Goal: Task Accomplishment & Management: Manage account settings

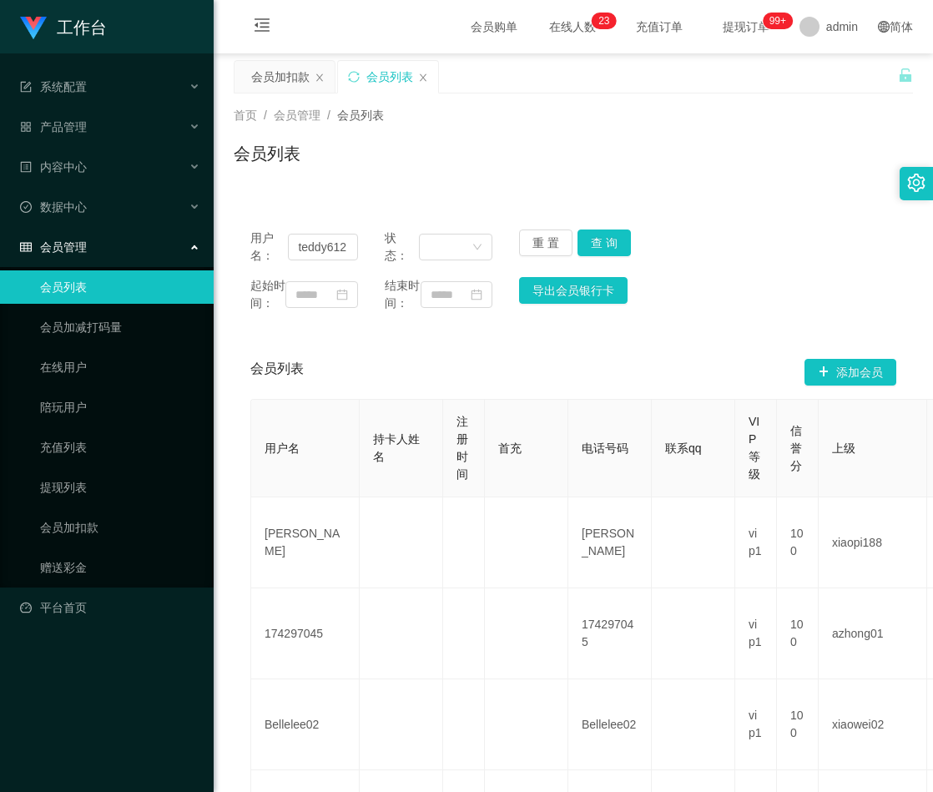
type input "teddy612"
click at [603, 241] on button "查 询" at bounding box center [604, 243] width 53 height 27
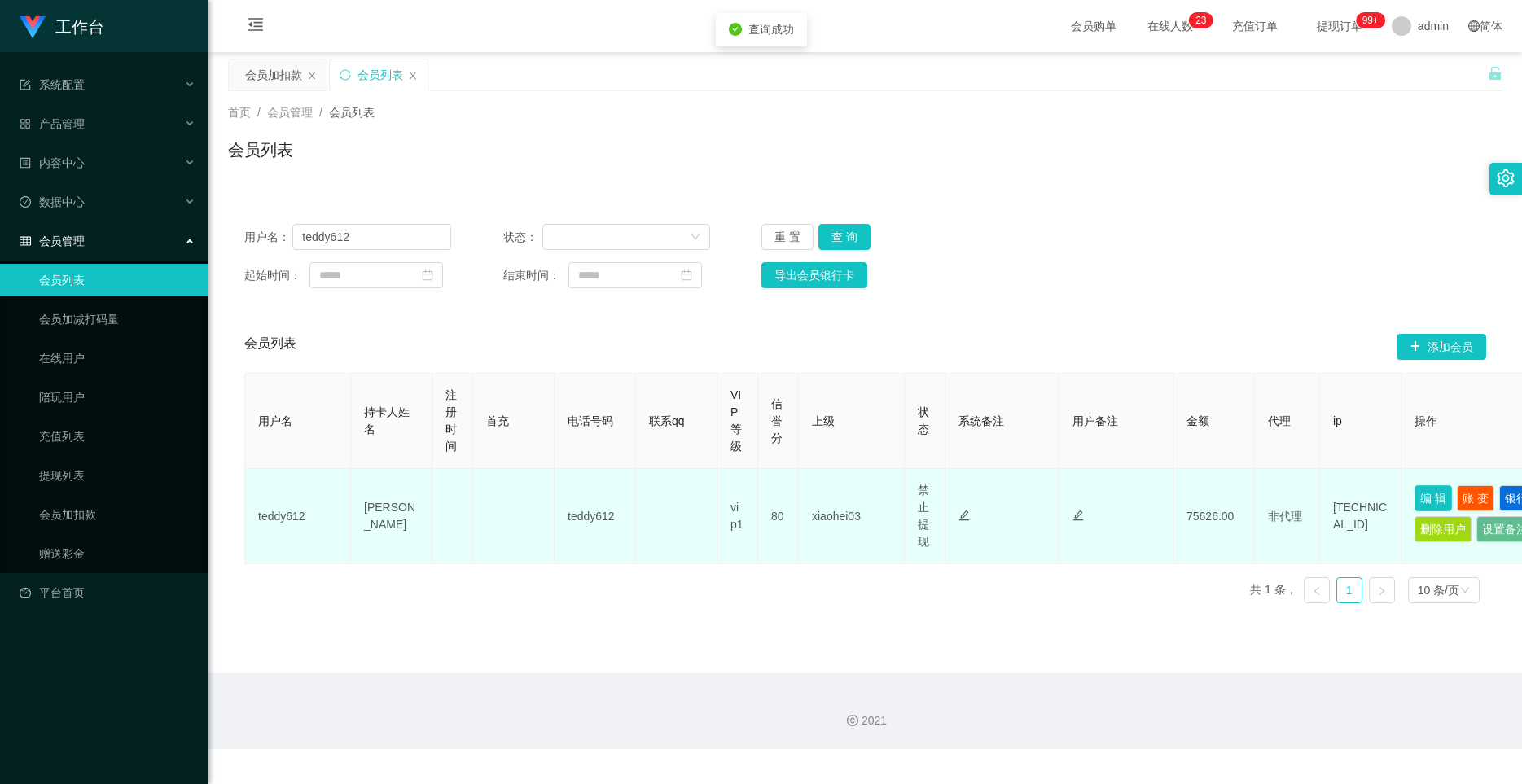
click at [909, 489] on button "编 辑" at bounding box center [1433, 497] width 37 height 26
type input "teddy612"
type input "[PERSON_NAME]"
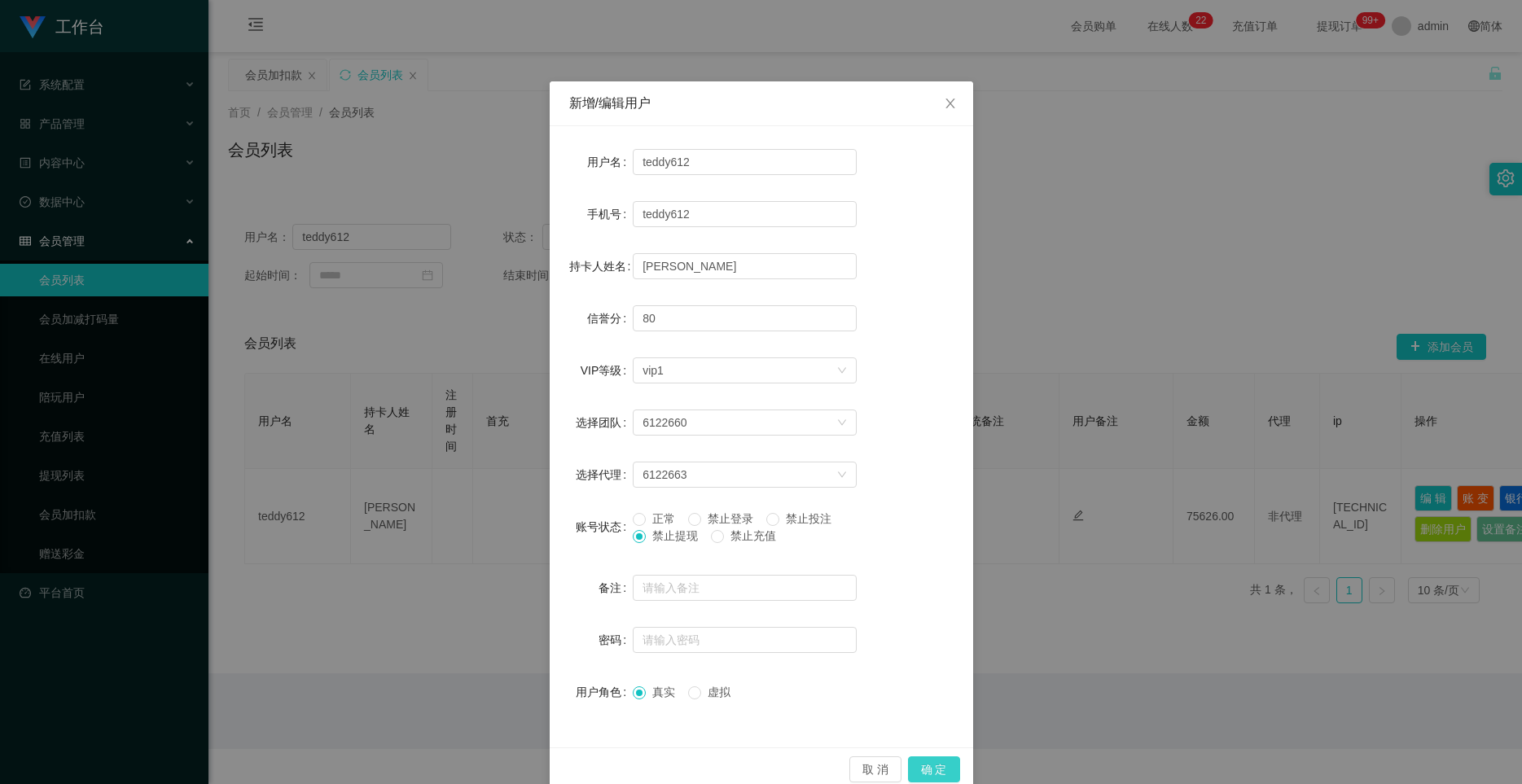
click at [909, 770] on button "确 定" at bounding box center [934, 768] width 52 height 26
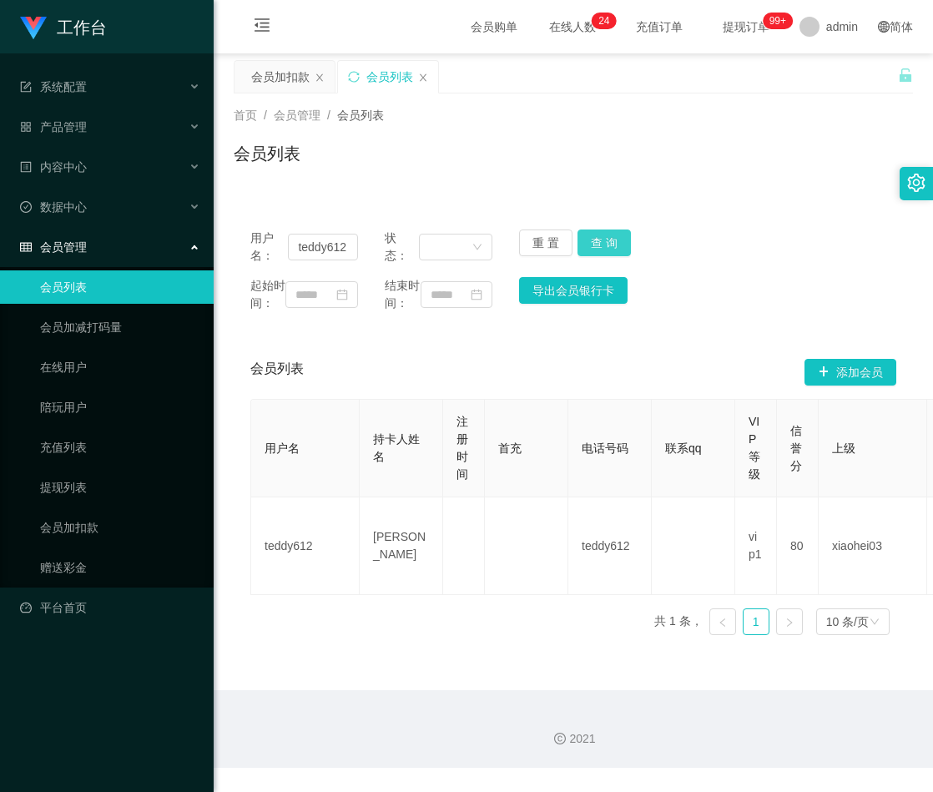
click at [607, 243] on button "查 询" at bounding box center [604, 243] width 53 height 27
click at [603, 237] on button "查 询" at bounding box center [604, 243] width 53 height 27
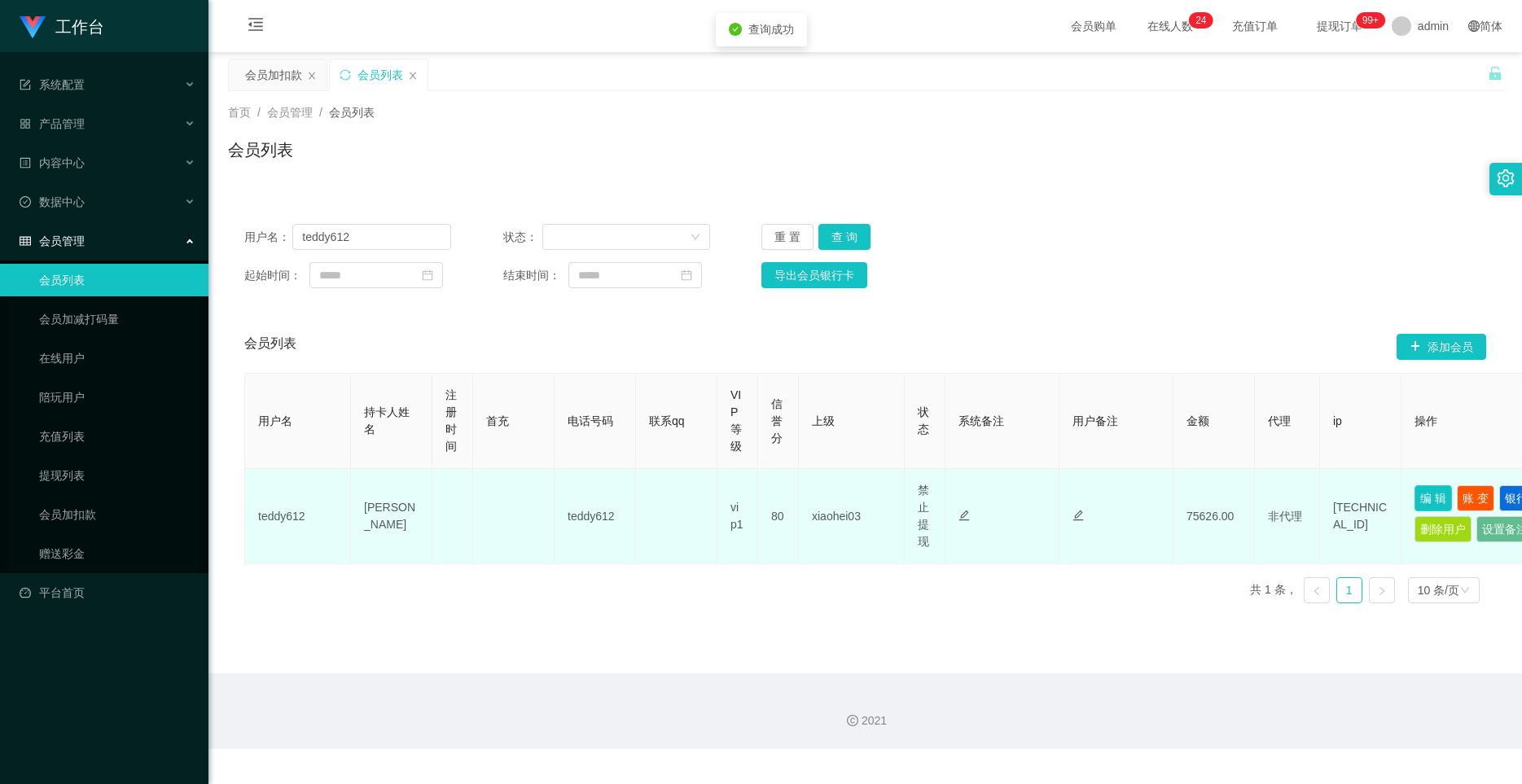
click at [909, 499] on button "编 辑" at bounding box center [1433, 497] width 37 height 26
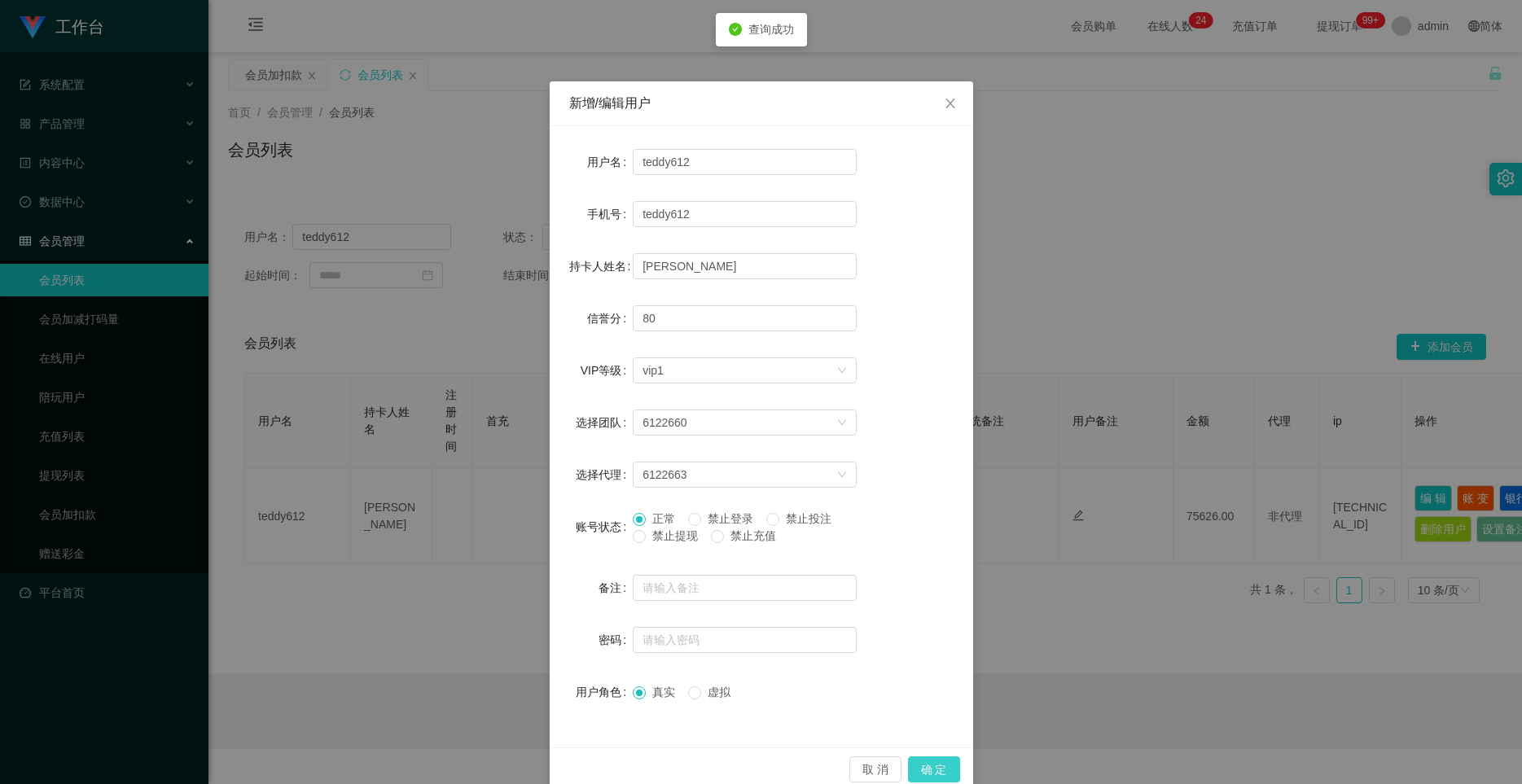
click at [909, 766] on button "确 定" at bounding box center [934, 768] width 52 height 26
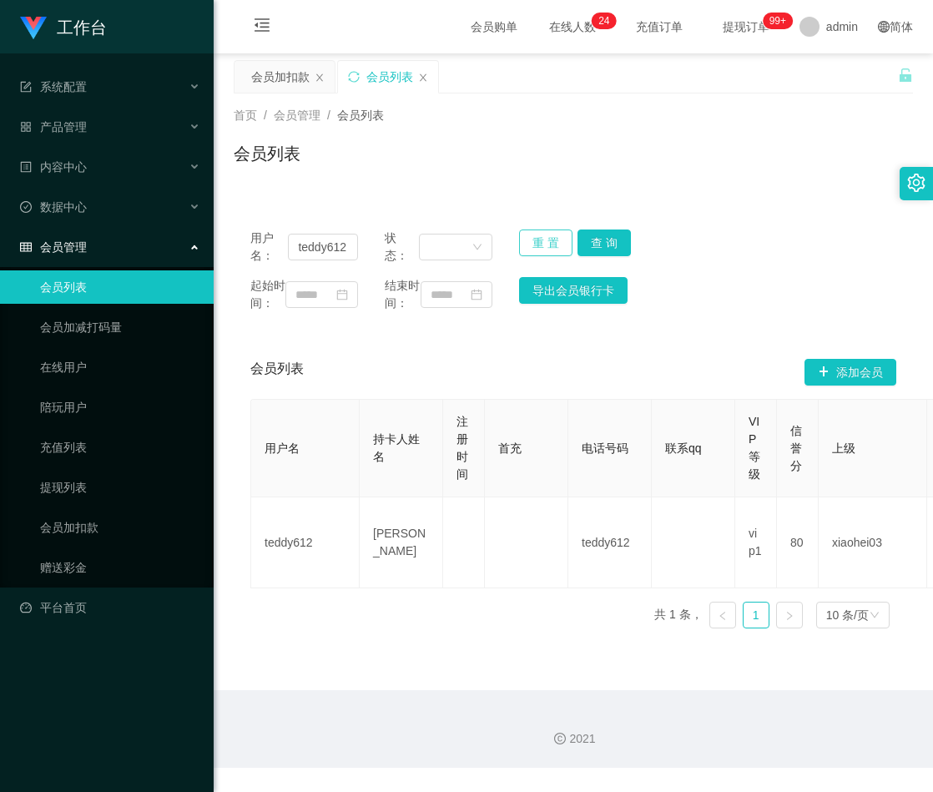
click at [527, 246] on button "重 置" at bounding box center [545, 243] width 53 height 27
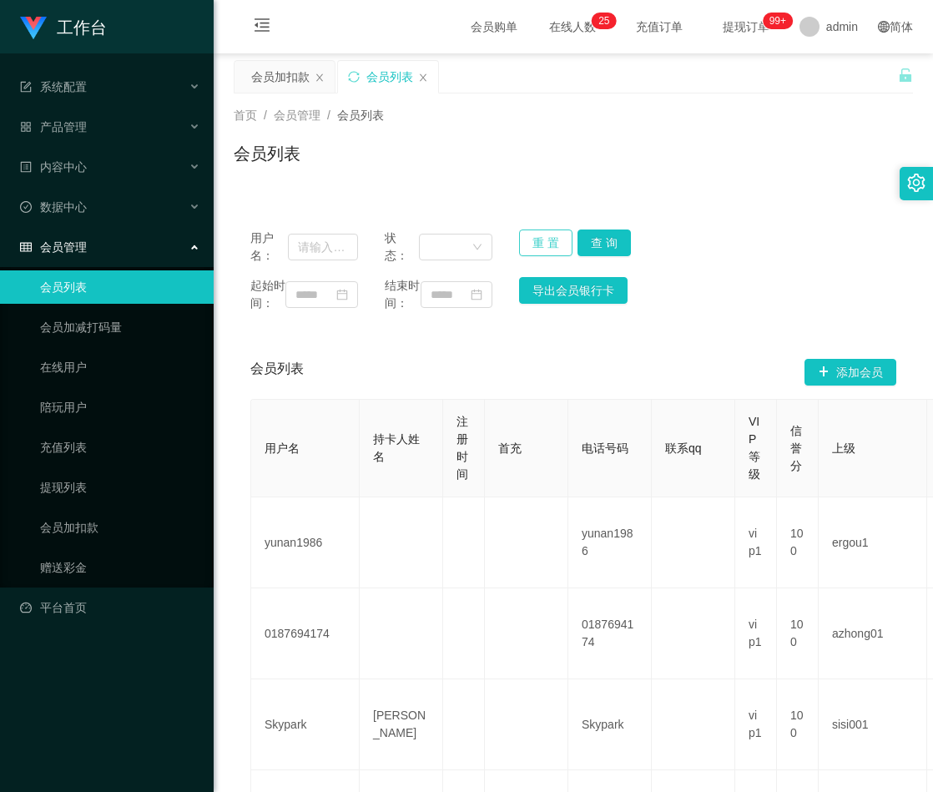
click at [538, 245] on button "重 置" at bounding box center [545, 243] width 53 height 27
click at [312, 251] on input "text" at bounding box center [323, 247] width 70 height 27
paste input "teddy612"
click at [604, 239] on button "查 询" at bounding box center [604, 243] width 53 height 27
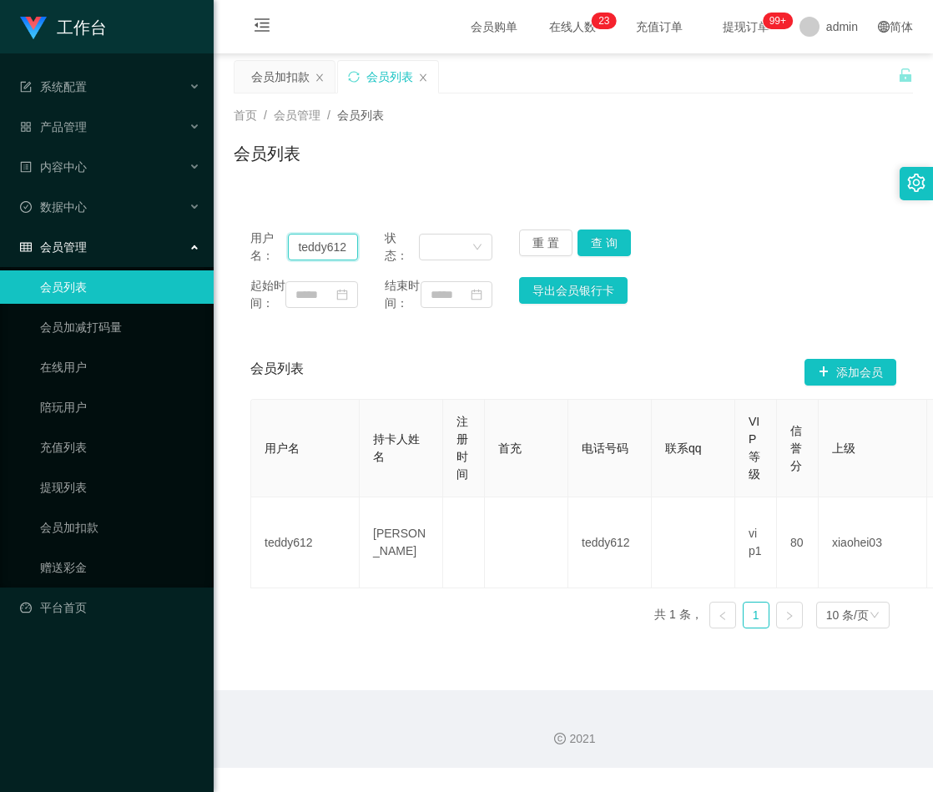
click at [309, 245] on input "teddy612" at bounding box center [323, 247] width 70 height 27
paste input "ABCDEFGHI"
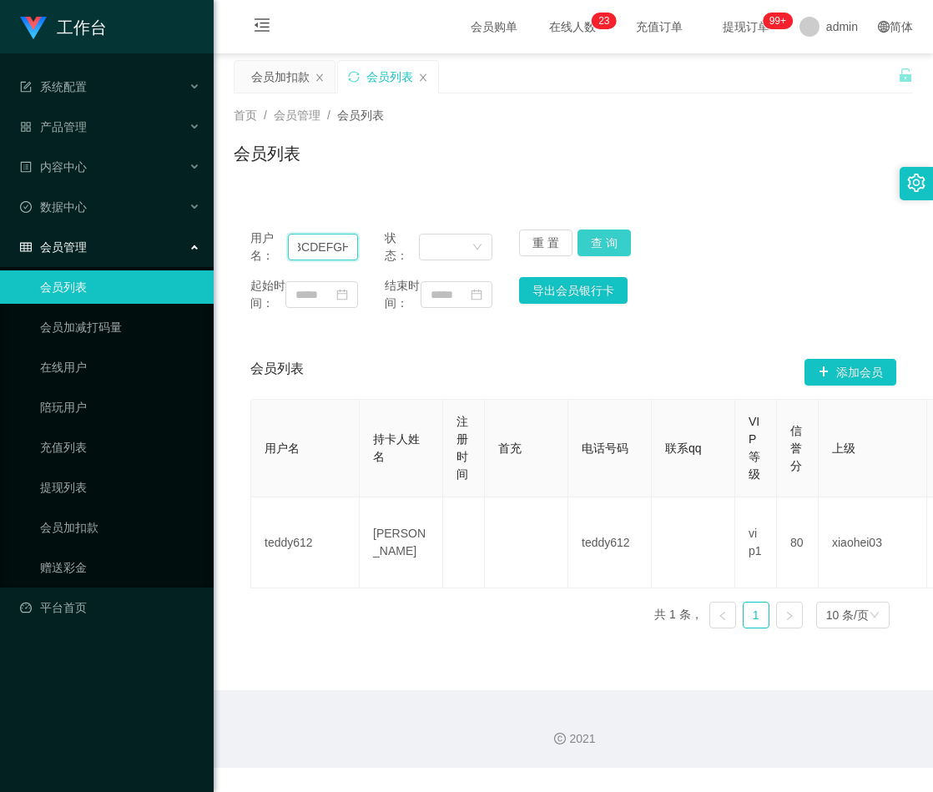
type input "ABCDEFGHI"
click at [598, 245] on button "查 询" at bounding box center [604, 243] width 53 height 27
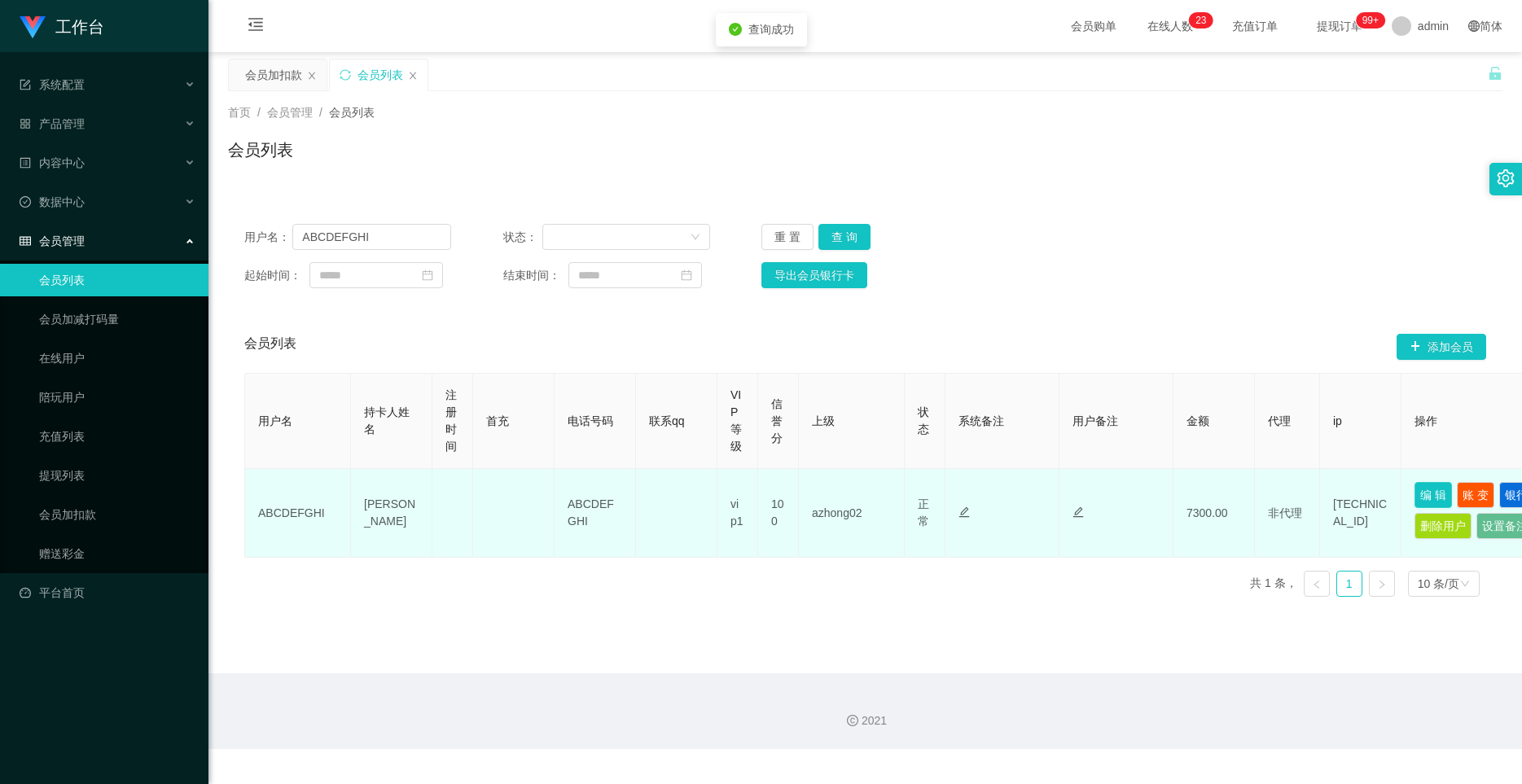
click at [909, 495] on button "编 辑" at bounding box center [1433, 494] width 37 height 26
type input "ABCDEFGHI"
type input "[PERSON_NAME]"
type input "100"
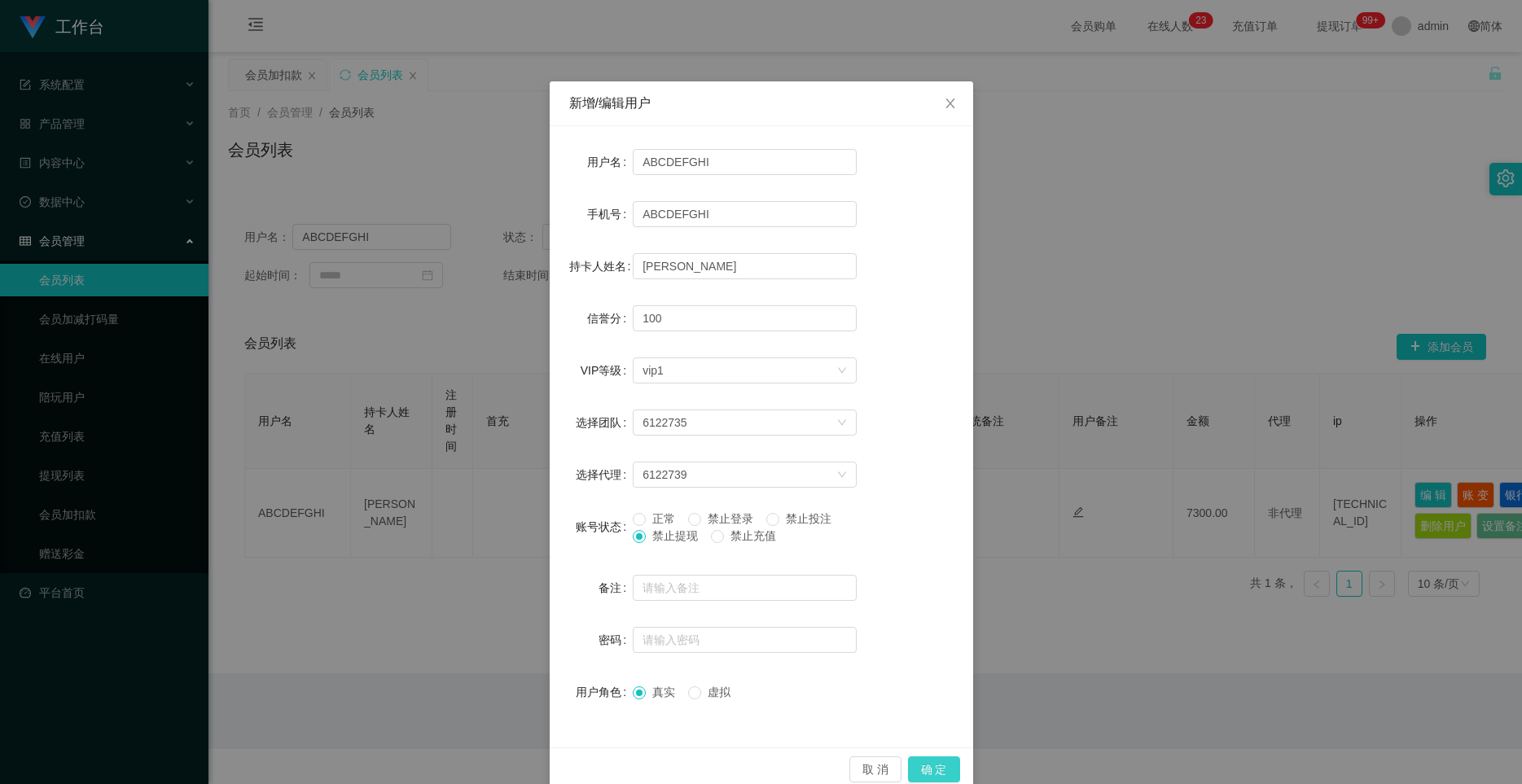
click at [909, 764] on button "确 定" at bounding box center [934, 768] width 52 height 26
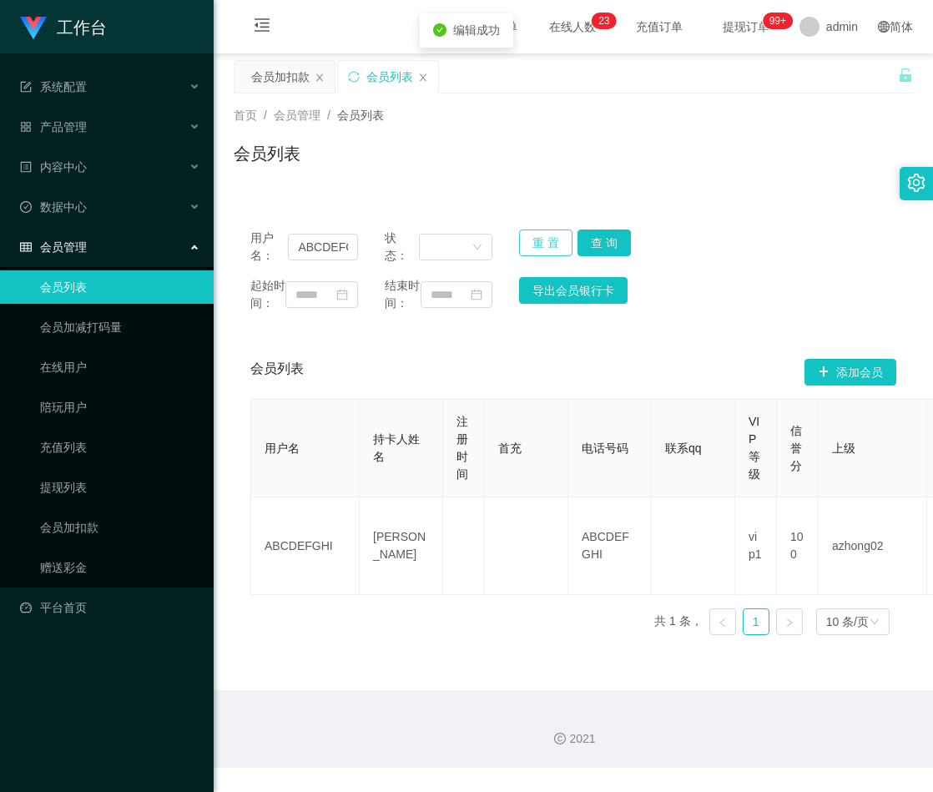
click at [527, 240] on button "重 置" at bounding box center [545, 243] width 53 height 27
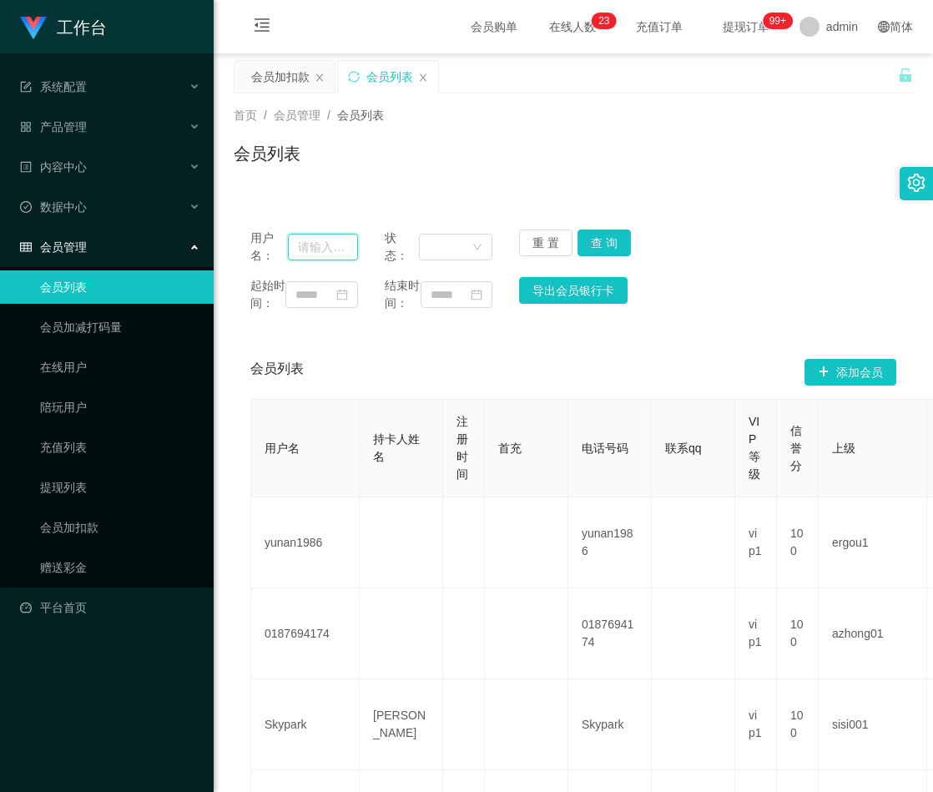
click at [326, 252] on input "text" at bounding box center [323, 247] width 70 height 27
paste input "BlackEagle86"
type input "BlackEagle86"
click at [604, 239] on button "查 询" at bounding box center [604, 243] width 53 height 27
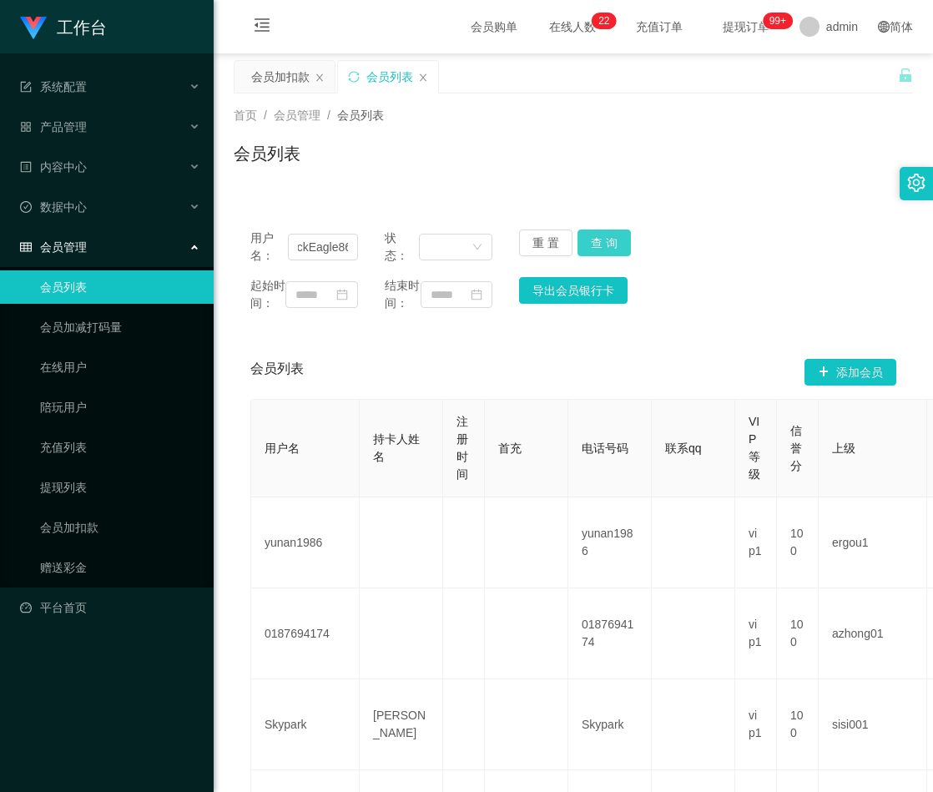
scroll to position [0, 0]
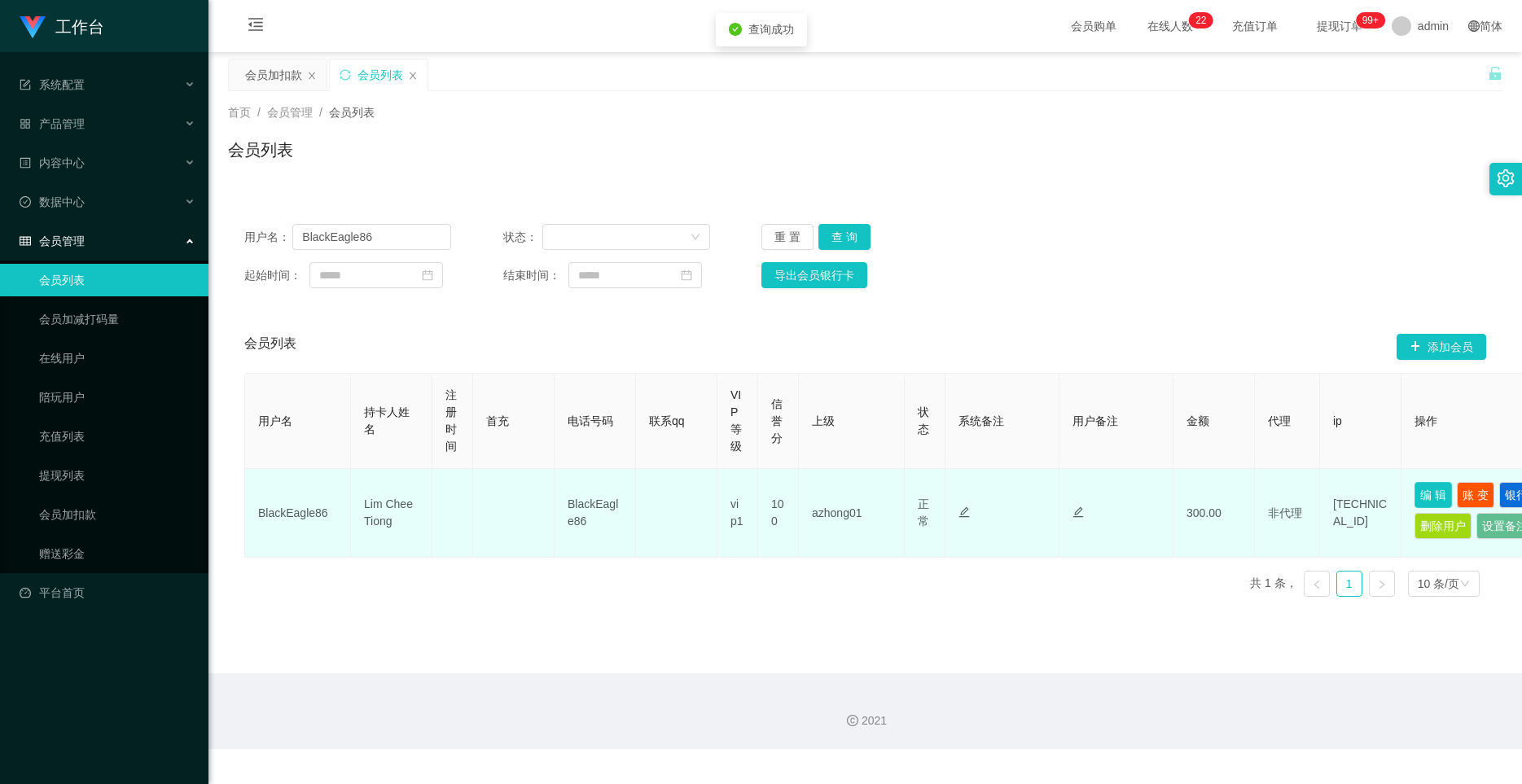
click at [909, 492] on button "编 辑" at bounding box center [1433, 494] width 37 height 26
type input "BlackEagle86"
type input "Lim Chee Tiong"
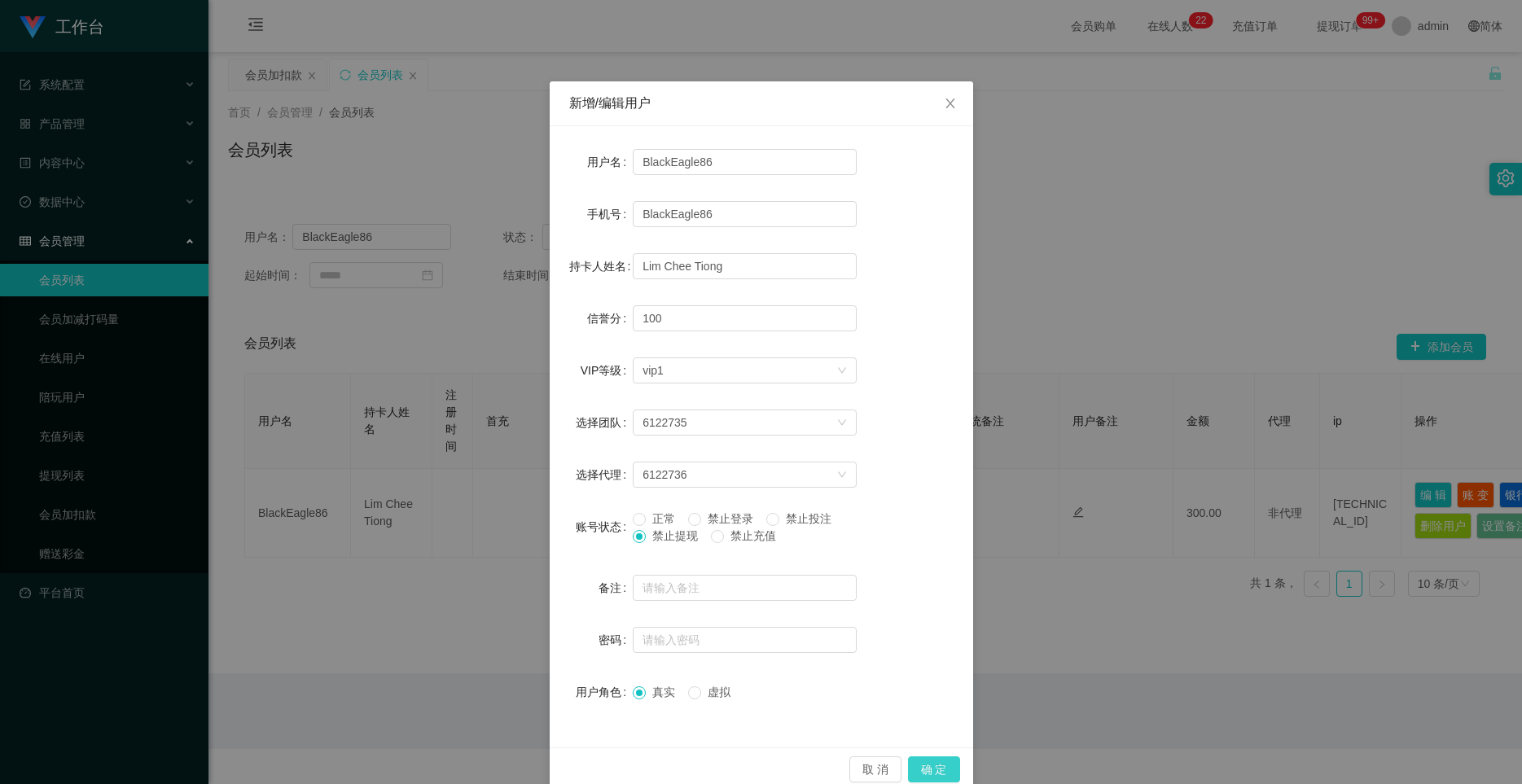
click at [909, 764] on button "确 定" at bounding box center [934, 768] width 52 height 26
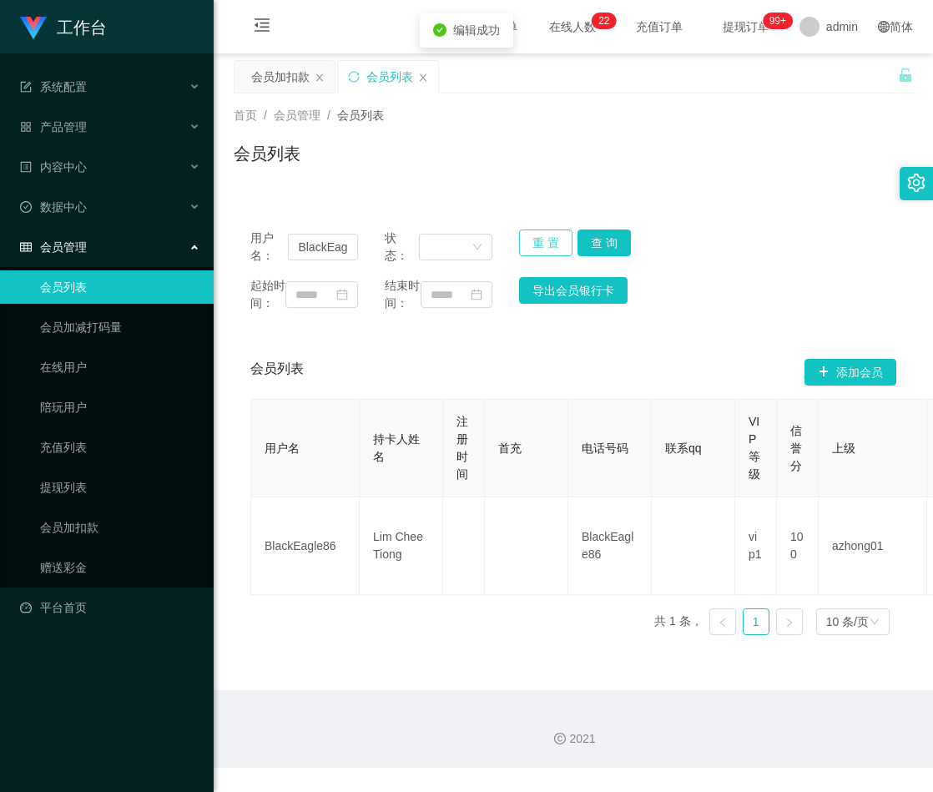
click at [536, 243] on button "重 置" at bounding box center [545, 243] width 53 height 27
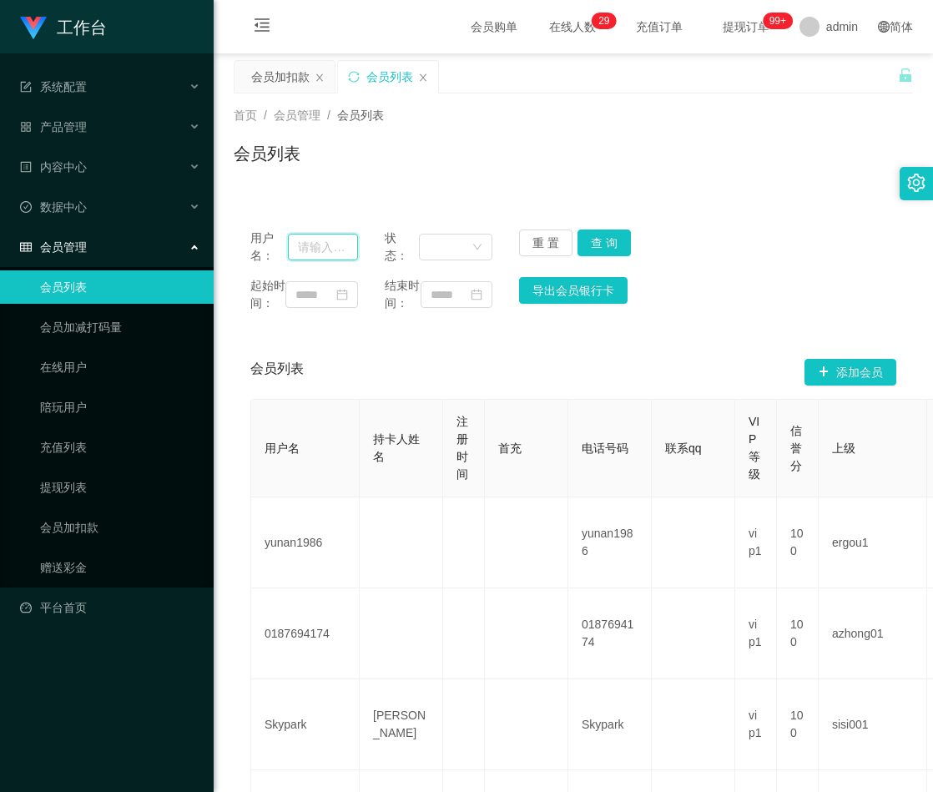
click at [323, 248] on input "text" at bounding box center [323, 247] width 70 height 27
paste input "HD55"
type input "HD55"
click at [598, 244] on button "查 询" at bounding box center [604, 243] width 53 height 27
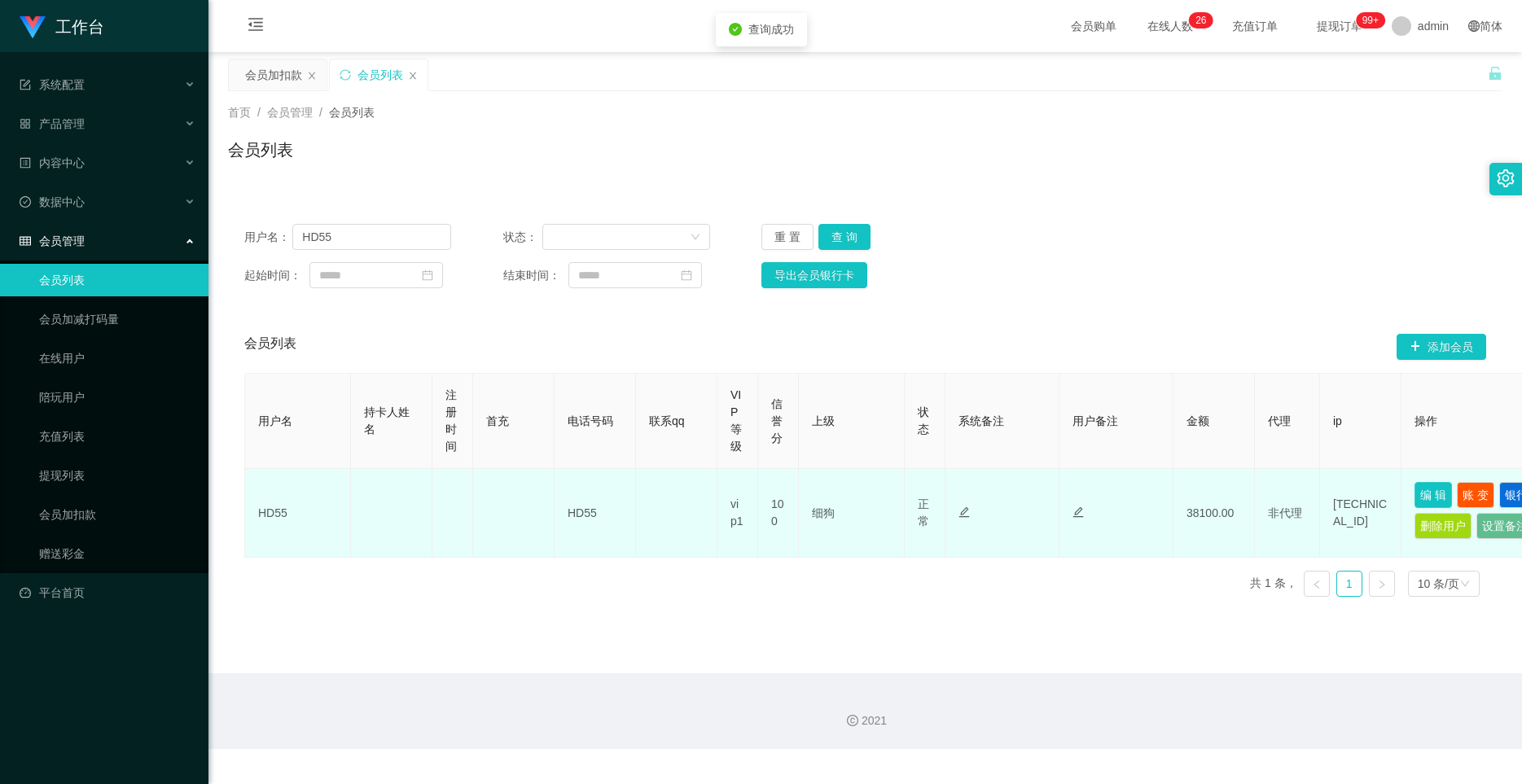
click at [909, 494] on button "编 辑" at bounding box center [1433, 494] width 37 height 26
type input "HD55"
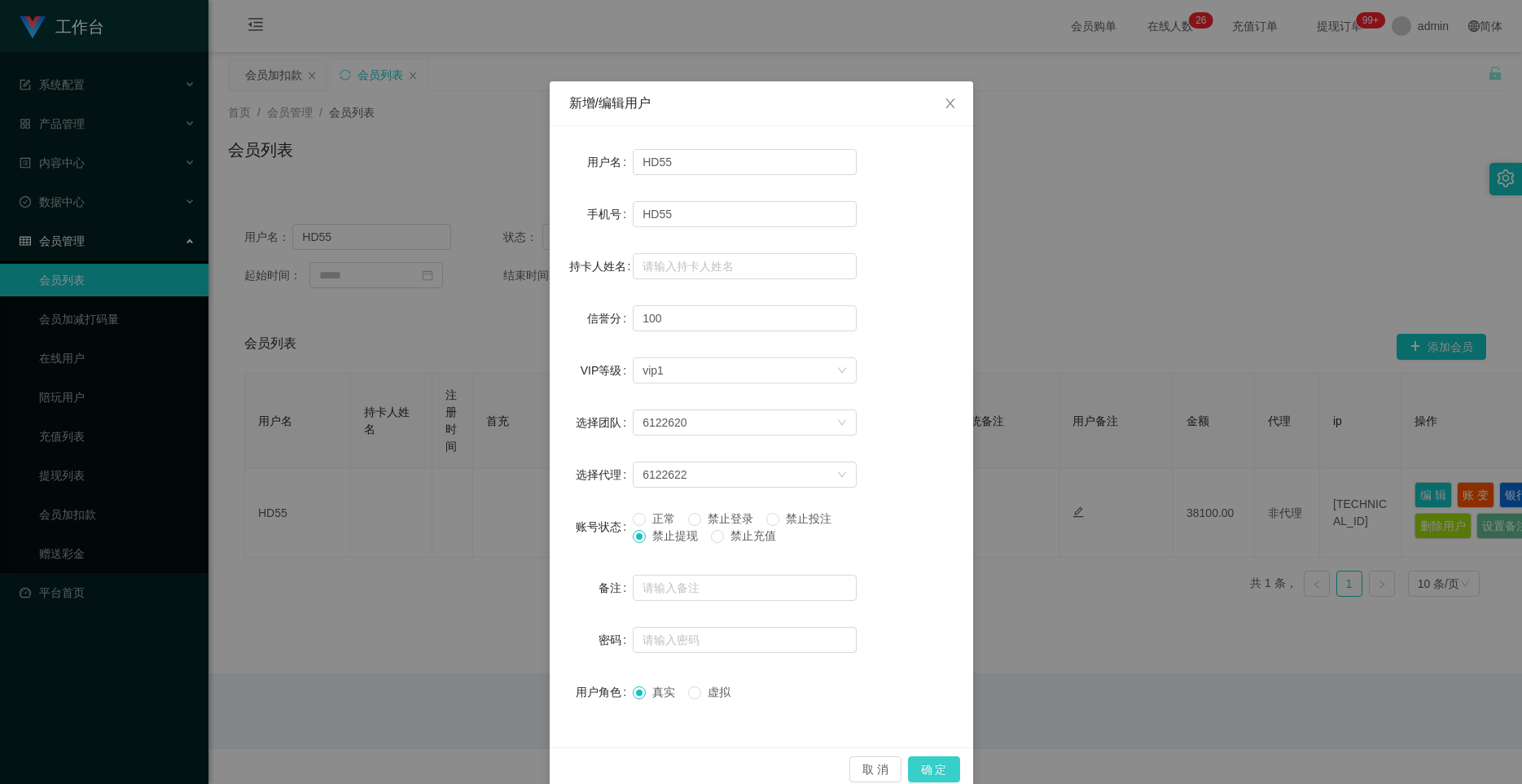
click at [909, 768] on button "确 定" at bounding box center [934, 768] width 52 height 26
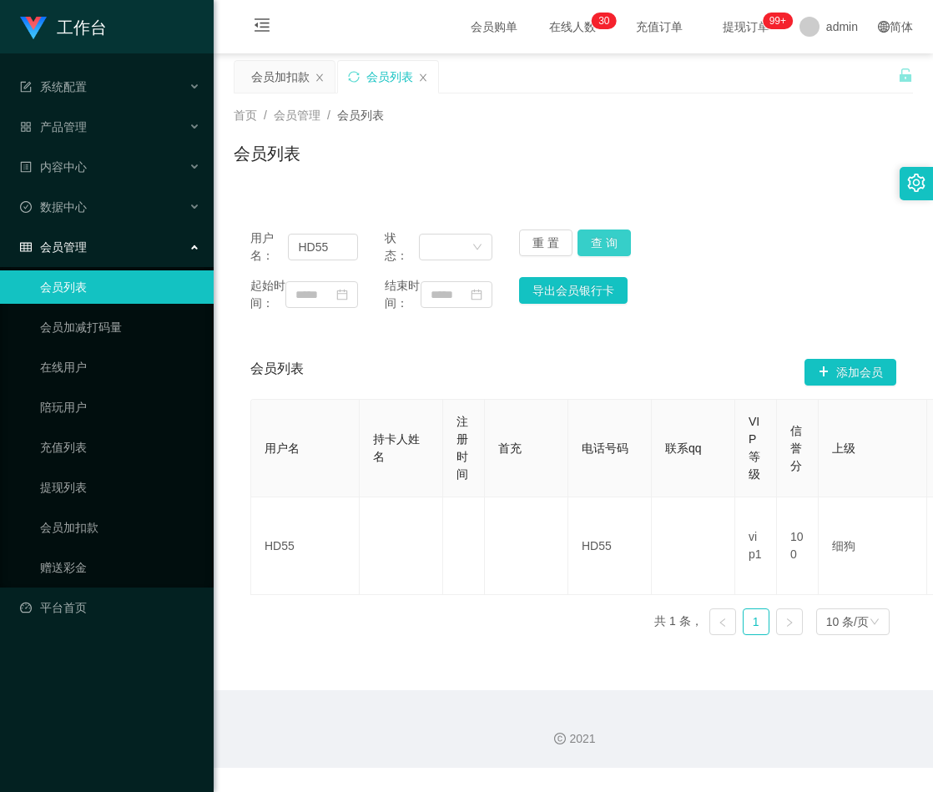
click at [601, 240] on button "查 询" at bounding box center [604, 243] width 53 height 27
click at [537, 241] on button "重 置" at bounding box center [545, 243] width 53 height 27
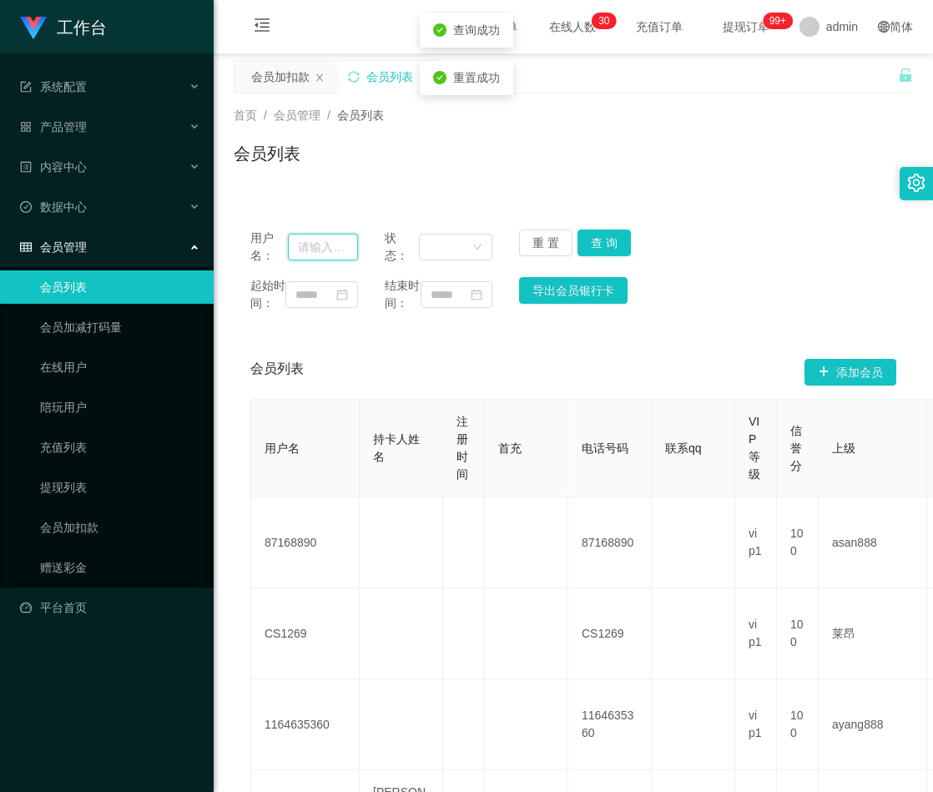
click at [331, 244] on input "text" at bounding box center [323, 247] width 70 height 27
paste input "952688"
type input "952688"
click at [618, 244] on button "查 询" at bounding box center [604, 243] width 53 height 27
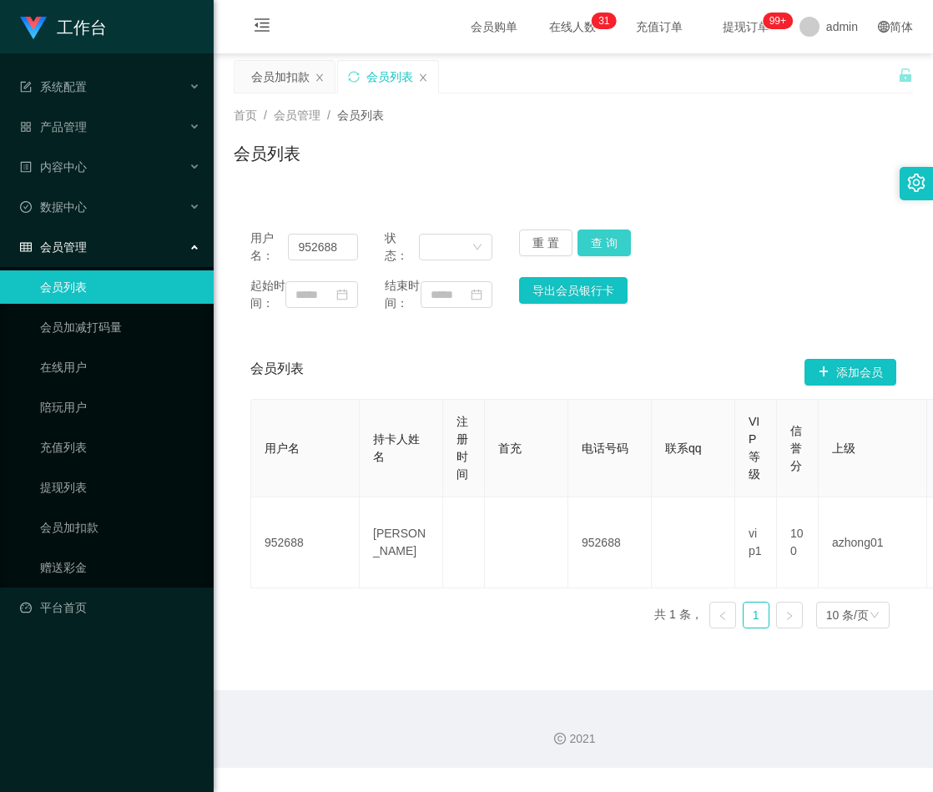
click at [601, 238] on button "查 询" at bounding box center [604, 243] width 53 height 27
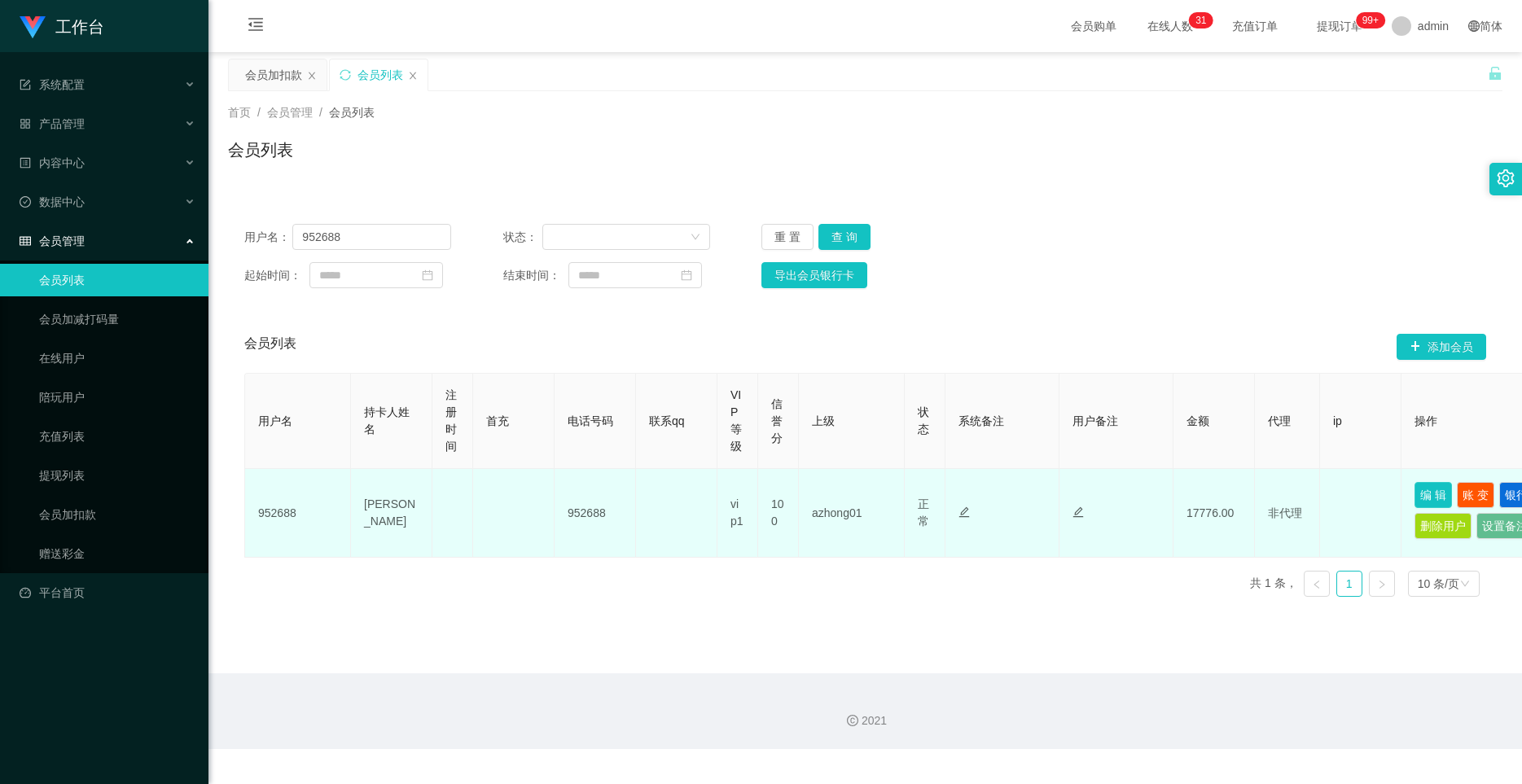
click at [909, 493] on button "编 辑" at bounding box center [1433, 494] width 37 height 26
type input "952688"
type input "[PERSON_NAME]"
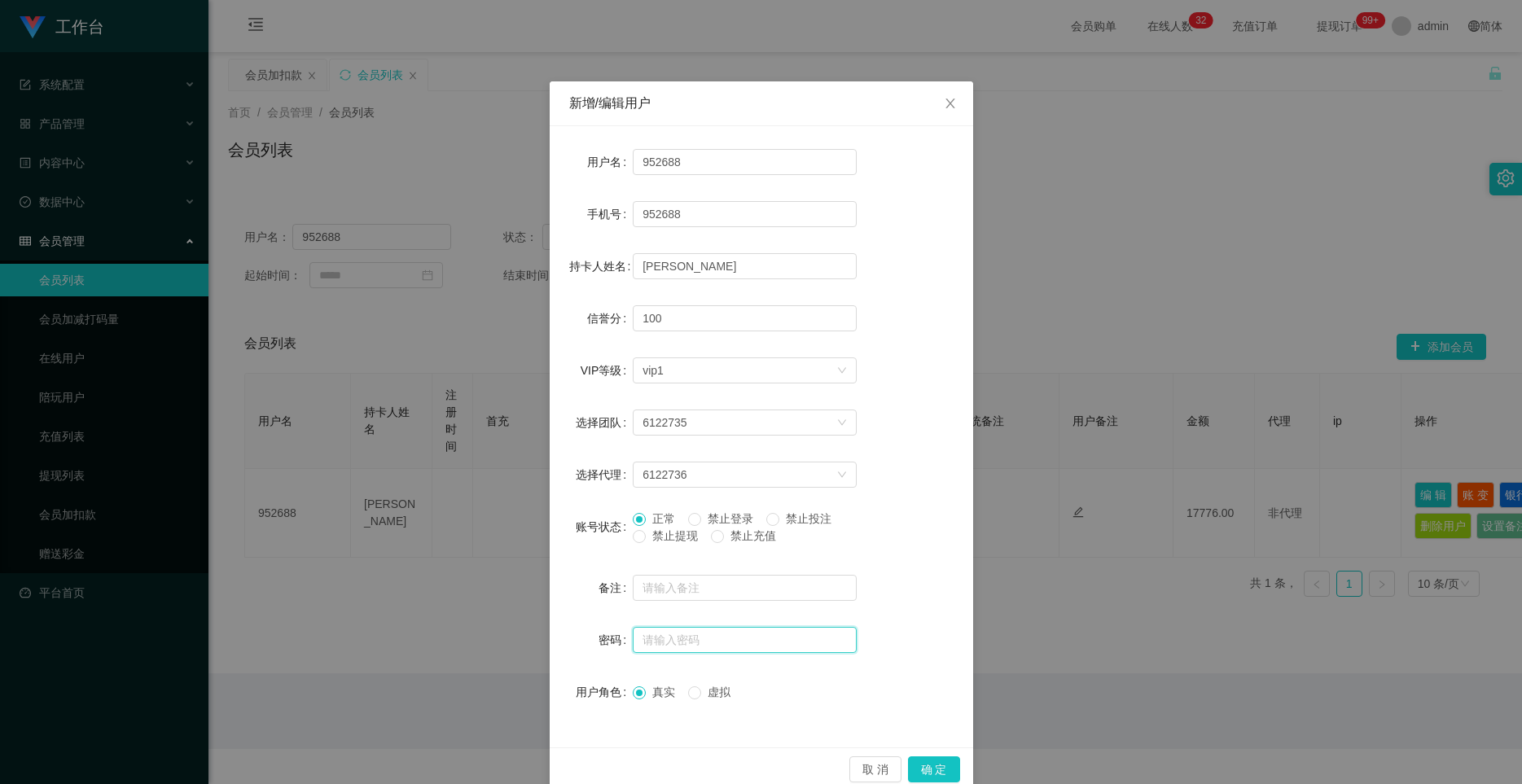
click at [728, 634] on input "text" at bounding box center [745, 640] width 224 height 26
paste input "aaa123"
type input "aaa123"
click at [909, 765] on button "确 定" at bounding box center [934, 768] width 52 height 26
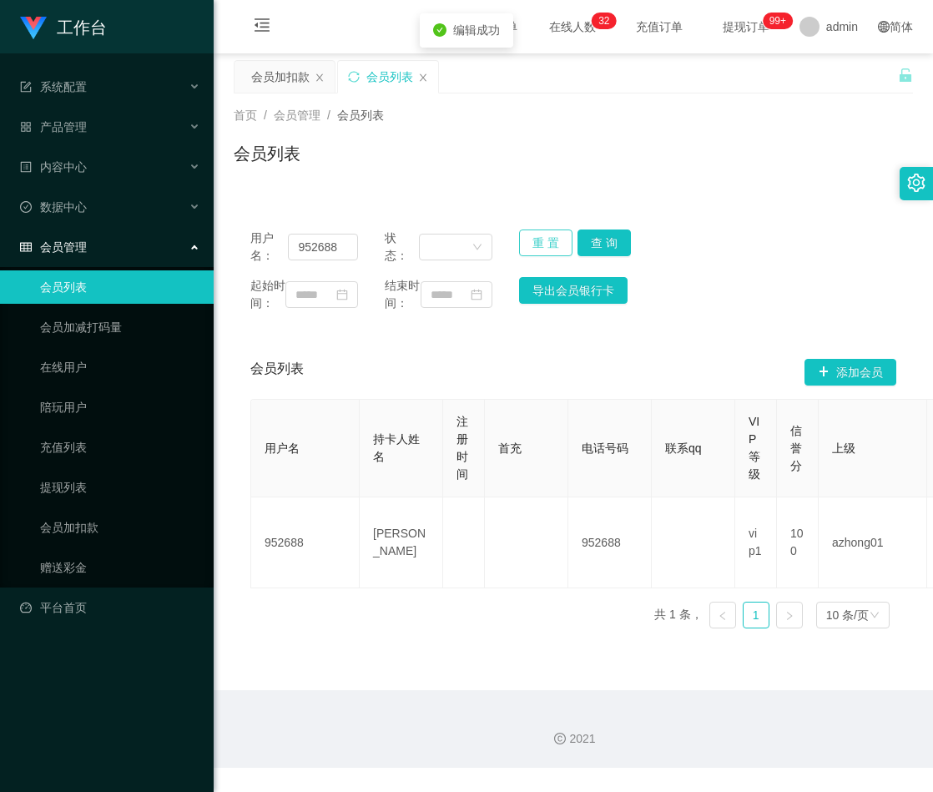
click at [548, 240] on button "重 置" at bounding box center [545, 243] width 53 height 27
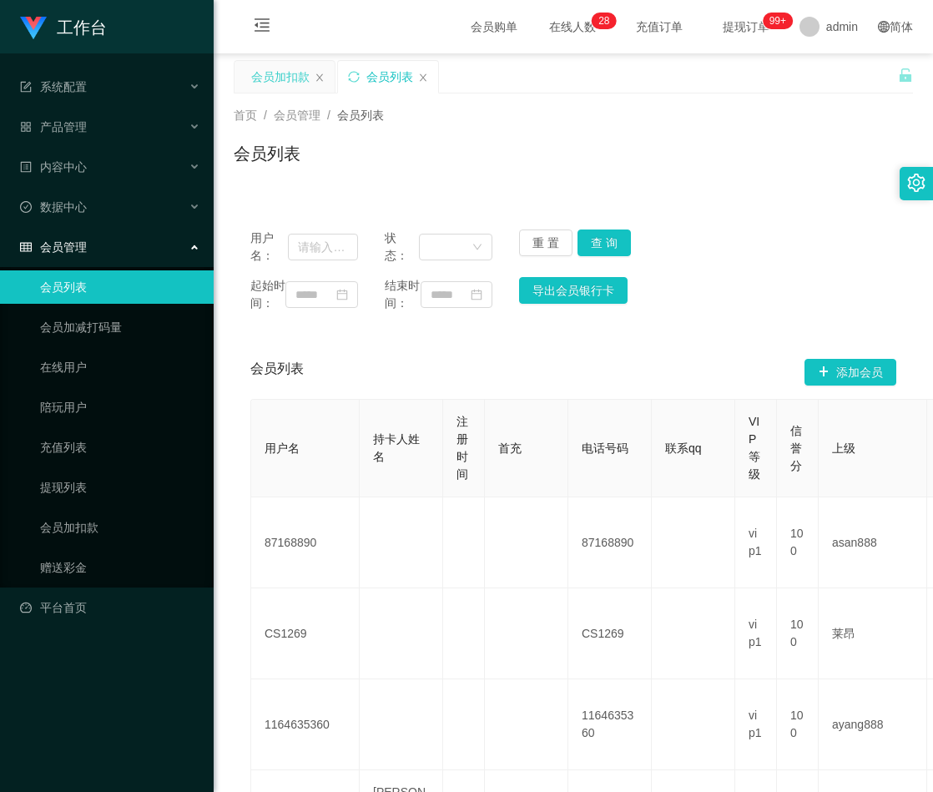
click at [280, 71] on div "会员加扣款" at bounding box center [280, 77] width 58 height 32
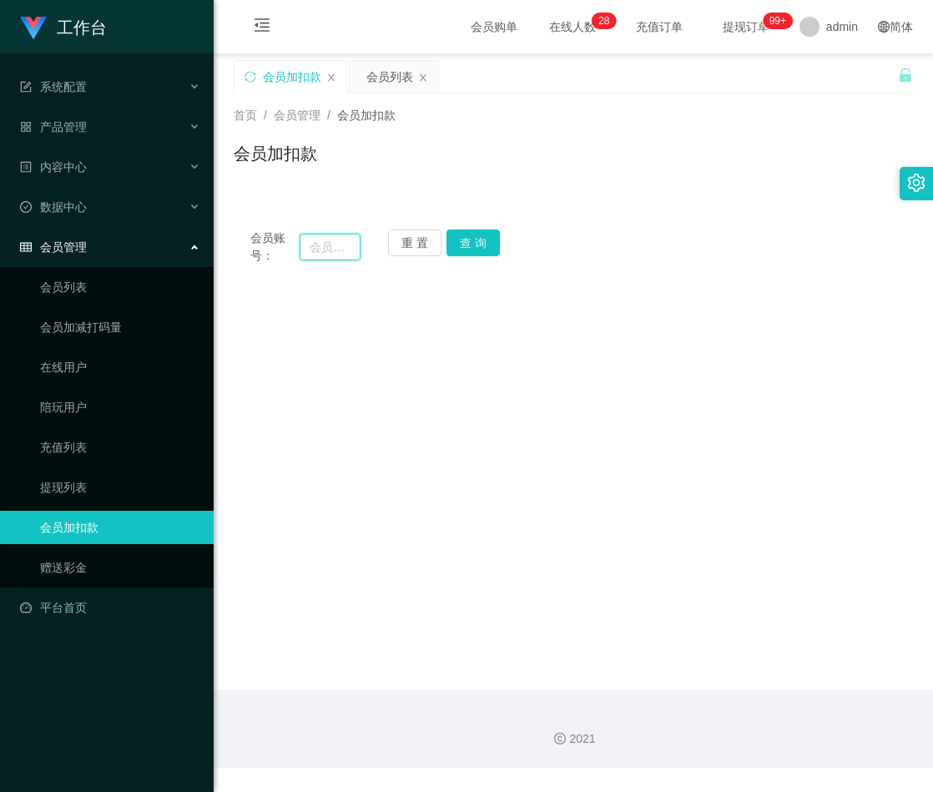
click at [326, 244] on input "text" at bounding box center [330, 247] width 61 height 27
paste input "8839616"
type input "8839616"
click at [473, 245] on button "查 询" at bounding box center [473, 243] width 53 height 27
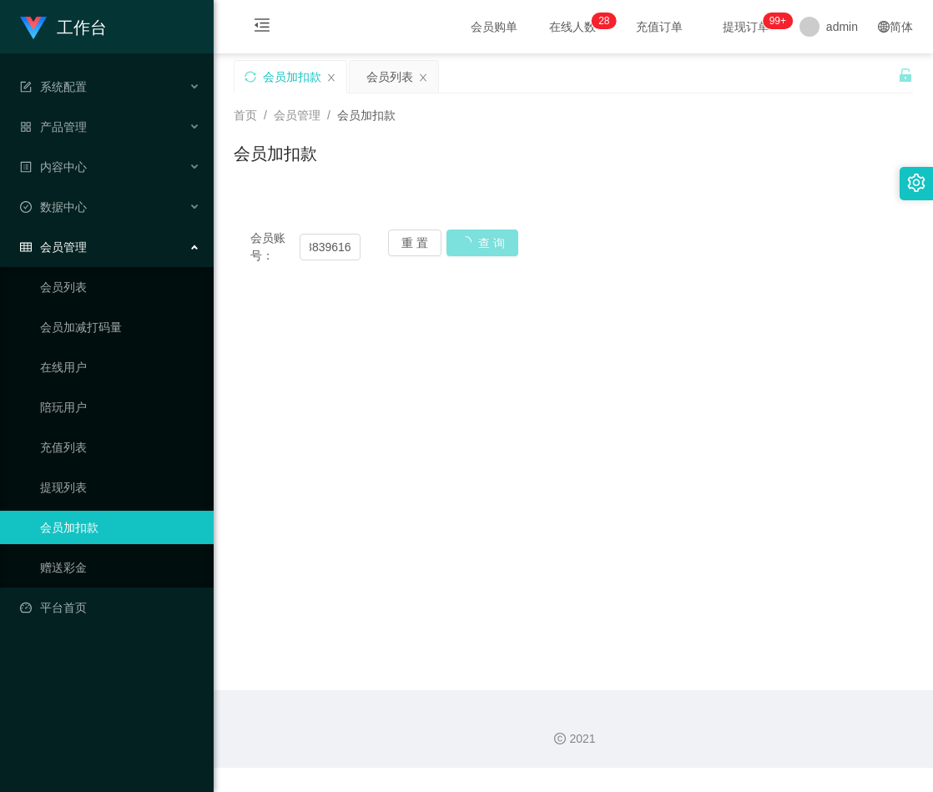
scroll to position [0, 0]
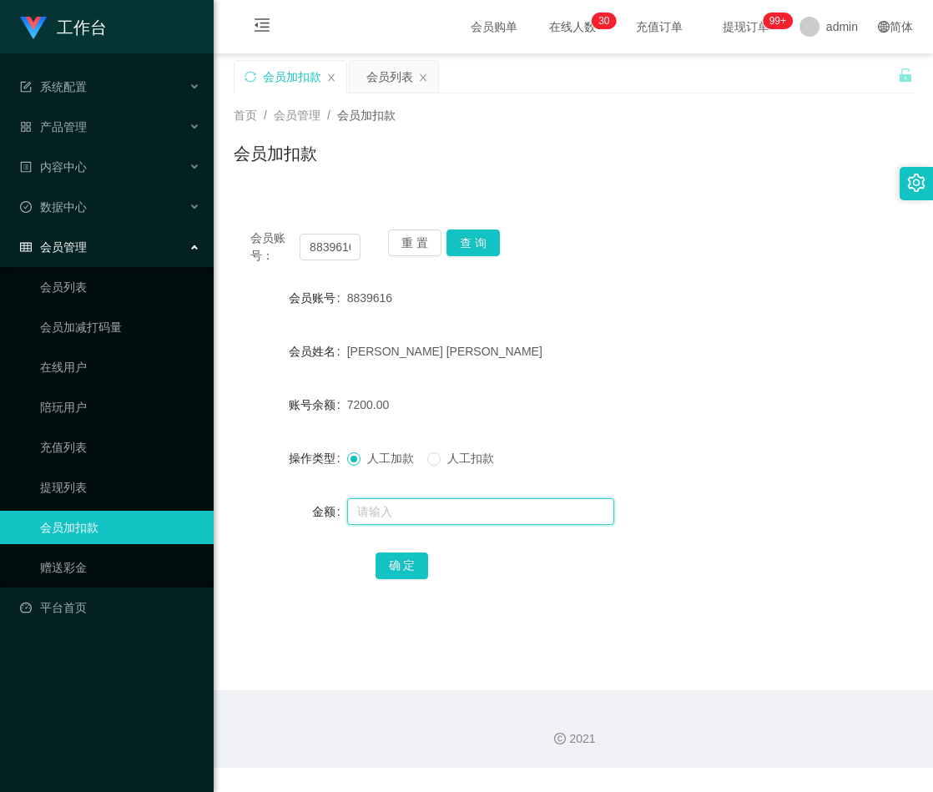
click at [420, 511] on input "text" at bounding box center [480, 511] width 267 height 27
paste input "7200"
type input "7200"
click at [405, 567] on button "确 定" at bounding box center [402, 566] width 53 height 27
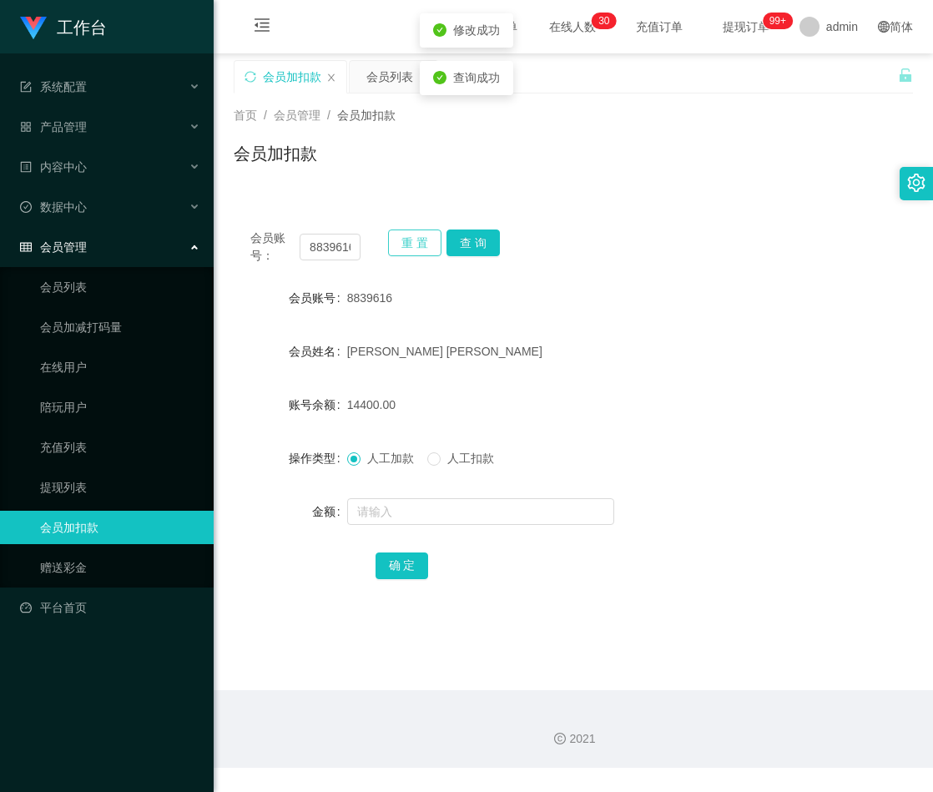
click at [416, 243] on button "重 置" at bounding box center [414, 243] width 53 height 27
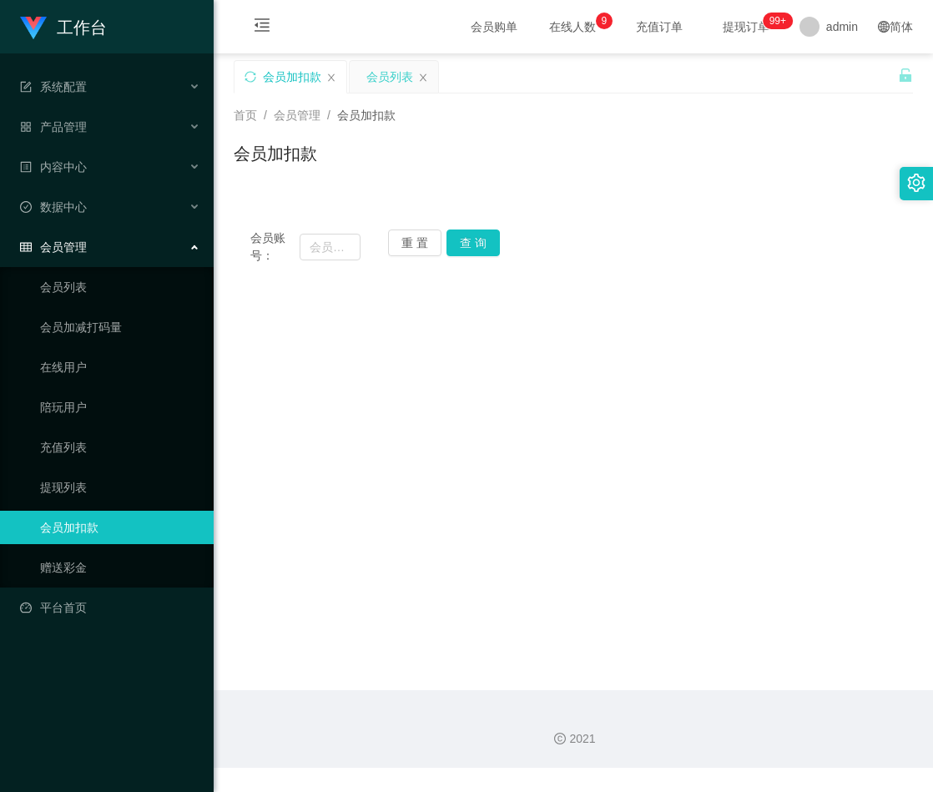
click at [371, 74] on div "会员列表" at bounding box center [389, 77] width 47 height 32
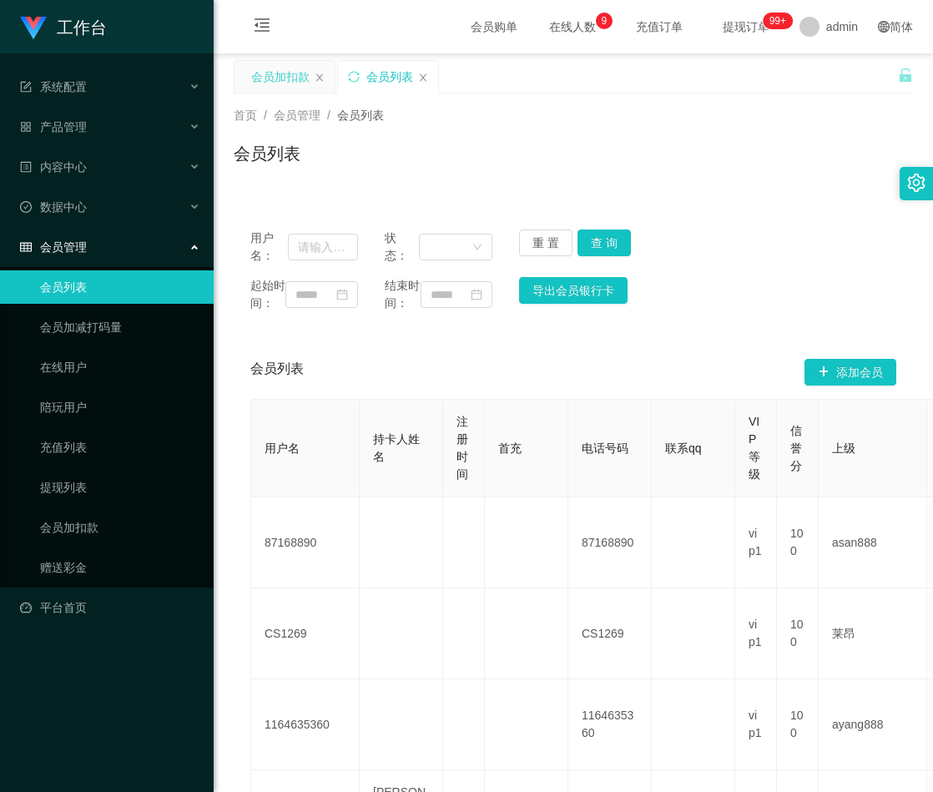
click at [282, 65] on div "会员加扣款" at bounding box center [280, 77] width 58 height 32
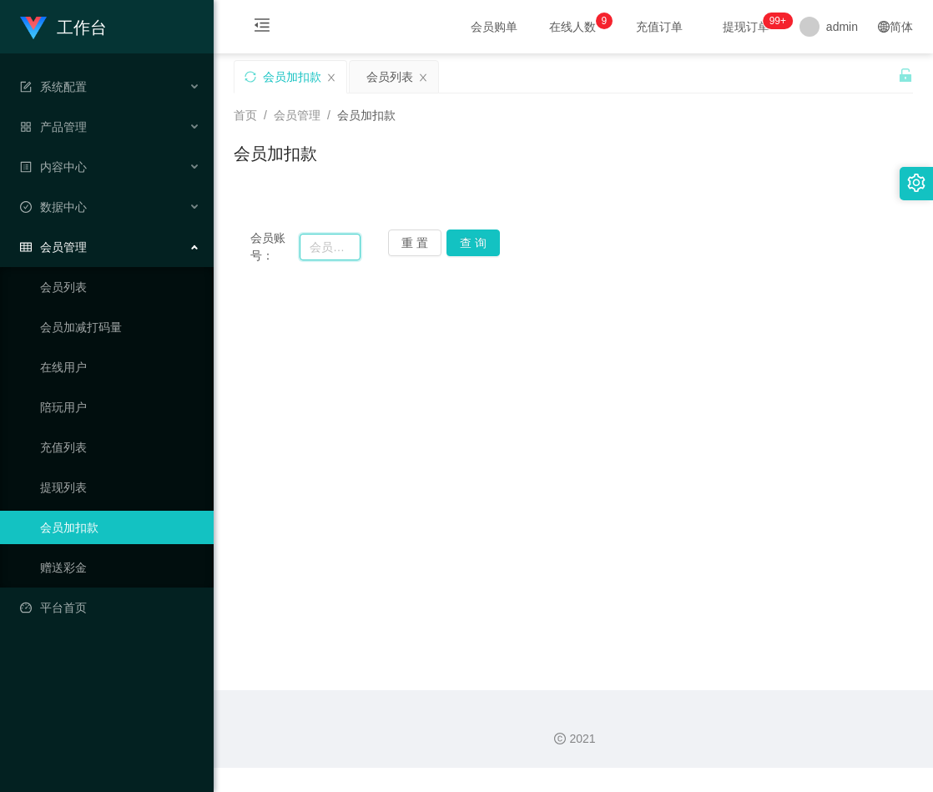
paste input "Chai88"
click at [310, 250] on input "Chai88" at bounding box center [330, 247] width 61 height 27
type input "Chai88"
click at [468, 245] on button "查 询" at bounding box center [473, 243] width 53 height 27
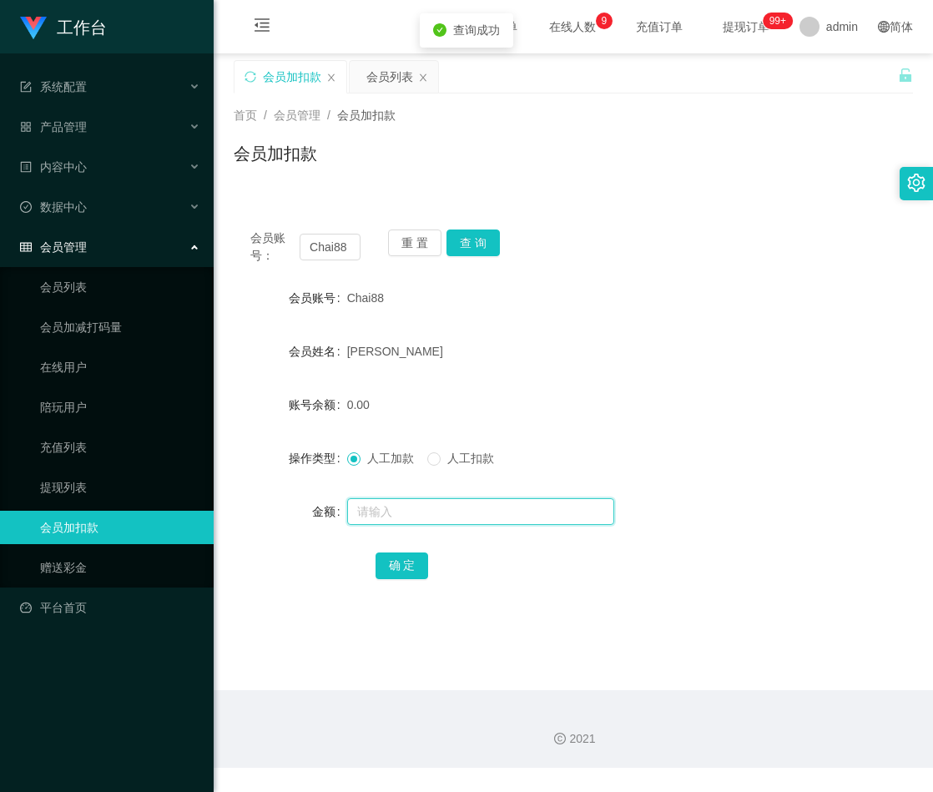
click at [424, 517] on input "text" at bounding box center [480, 511] width 267 height 27
type input "100"
click at [389, 562] on button "确 定" at bounding box center [402, 566] width 53 height 27
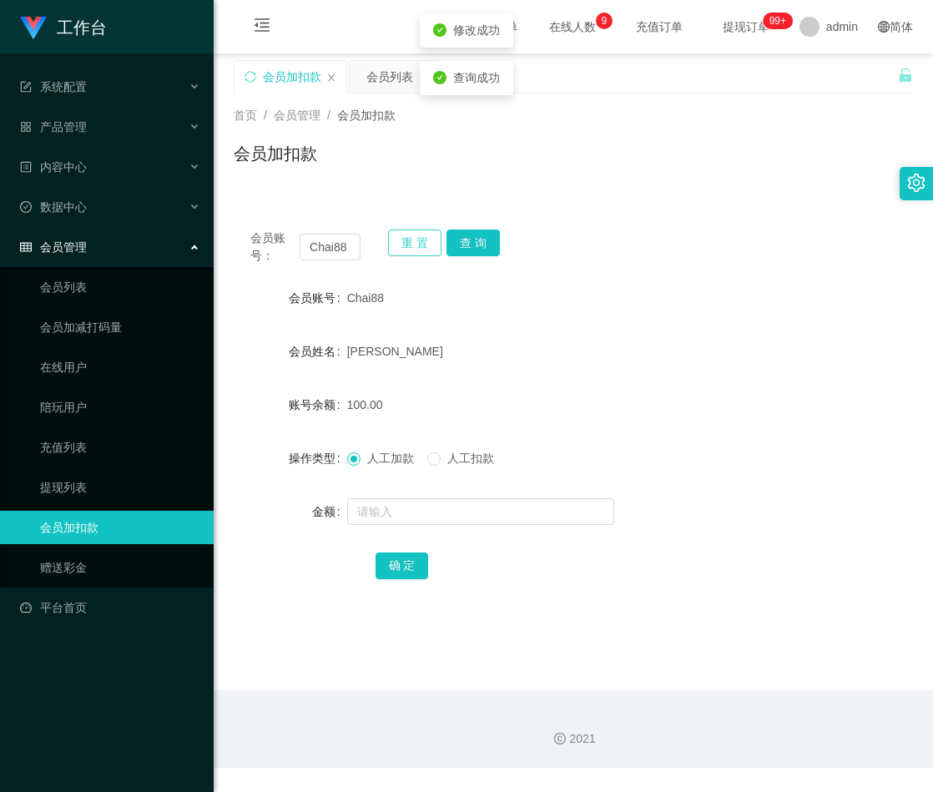
click at [408, 235] on button "重 置" at bounding box center [414, 243] width 53 height 27
